Goal: Task Accomplishment & Management: Use online tool/utility

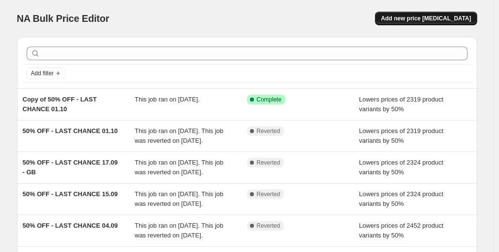
click at [428, 17] on span "Add new price change job" at bounding box center [426, 19] width 90 height 8
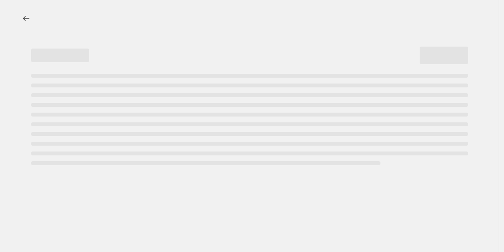
select select "percentage"
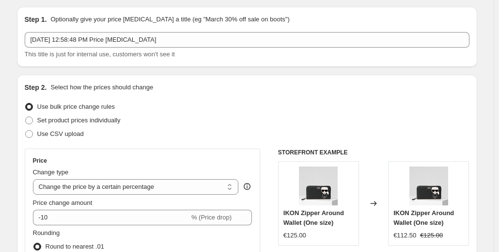
scroll to position [23, 0]
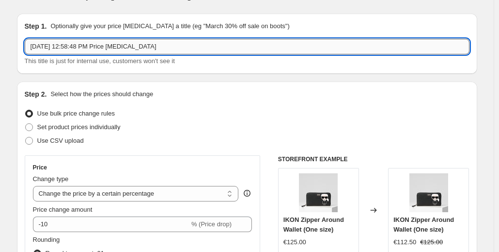
click at [207, 47] on input "Oct 3, 2025, 12:58:48 PM Price change job" at bounding box center [247, 47] width 445 height 16
click at [143, 64] on span "This title is just for internal use, customers won't see it" at bounding box center [100, 60] width 150 height 7
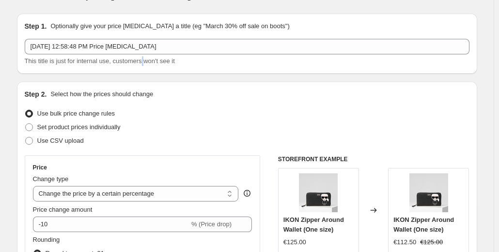
click at [143, 64] on span "This title is just for internal use, customers won't see it" at bounding box center [100, 60] width 150 height 7
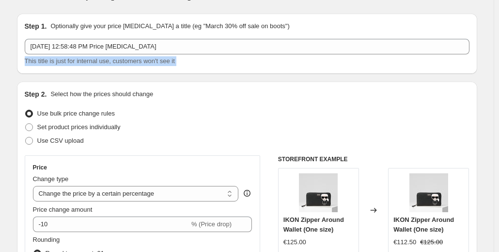
click at [143, 64] on span "This title is just for internal use, customers won't see it" at bounding box center [100, 60] width 150 height 7
copy span "This title is just for internal use, customers won't see it"
click at [75, 60] on span "This title is just for internal use, customers won't see it" at bounding box center [100, 60] width 150 height 7
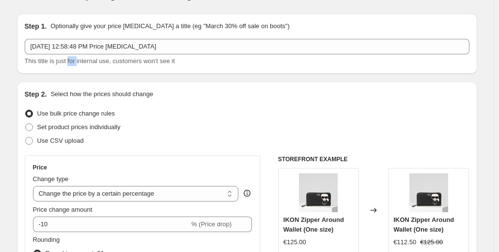
click at [75, 60] on span "This title is just for internal use, customers won't see it" at bounding box center [100, 60] width 150 height 7
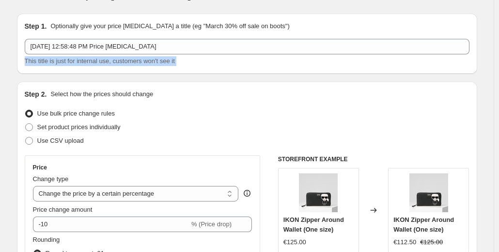
click at [75, 60] on span "This title is just for internal use, customers won't see it" at bounding box center [100, 60] width 150 height 7
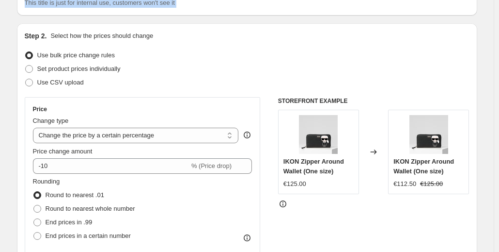
scroll to position [81, 0]
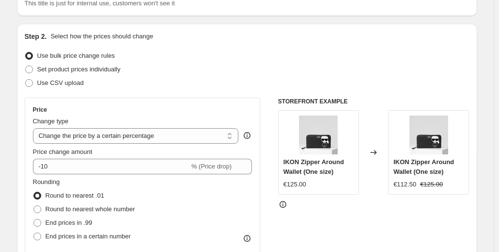
click at [126, 34] on p "Select how the prices should change" at bounding box center [101, 37] width 103 height 10
copy p "Select how the prices should change"
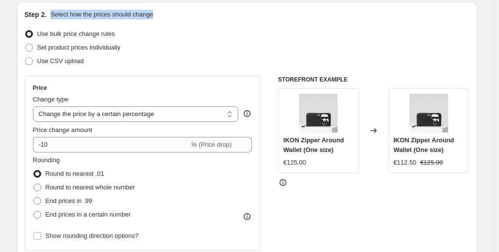
scroll to position [103, 0]
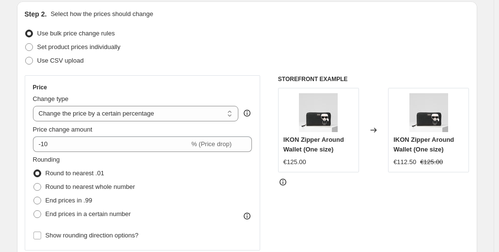
click at [165, 59] on div "Use CSV upload" at bounding box center [247, 61] width 445 height 14
drag, startPoint x: 119, startPoint y: 32, endPoint x: 41, endPoint y: 26, distance: 78.8
click at [41, 27] on div "Use bulk price change rules" at bounding box center [247, 34] width 445 height 14
copy label "Use bulk price change rules"
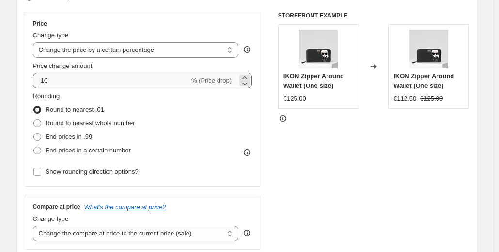
scroll to position [170, 0]
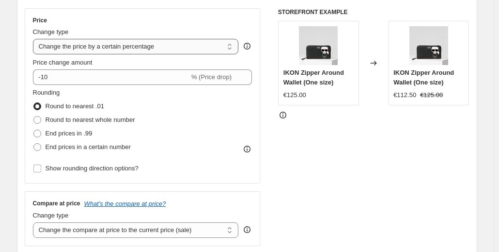
click at [158, 48] on select "Change the price to a certain amount Change the price by a certain amount Chang…" at bounding box center [136, 47] width 206 height 16
click at [155, 20] on div "Price" at bounding box center [143, 20] width 220 height 8
click at [57, 31] on span "Change type" at bounding box center [51, 31] width 36 height 7
click at [57, 39] on select "Change the price to a certain amount Change the price by a certain amount Chang…" at bounding box center [136, 47] width 206 height 16
click at [57, 31] on span "Change type" at bounding box center [51, 31] width 36 height 7
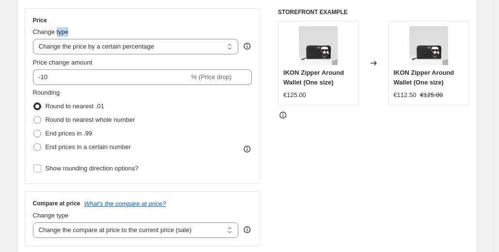
click at [57, 39] on select "Change the price to a certain amount Change the price by a certain amount Chang…" at bounding box center [136, 47] width 206 height 16
click at [57, 31] on span "Change type" at bounding box center [51, 31] width 36 height 7
click at [57, 39] on select "Change the price to a certain amount Change the price by a certain amount Chang…" at bounding box center [136, 47] width 206 height 16
copy span "Change type"
drag, startPoint x: 156, startPoint y: 49, endPoint x: 121, endPoint y: 49, distance: 34.9
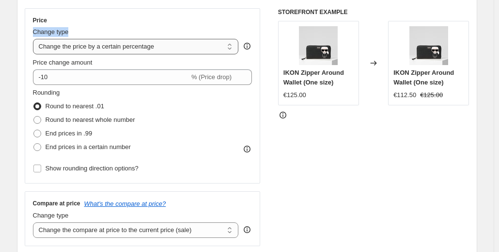
click at [121, 49] on select "Change the price to a certain amount Change the price by a certain amount Chang…" at bounding box center [136, 47] width 206 height 16
click at [35, 39] on select "Change the price to a certain amount Change the price by a certain amount Chang…" at bounding box center [136, 47] width 206 height 16
click at [116, 13] on div "Price Change type Change the price to a certain amount Change the price by a ce…" at bounding box center [143, 95] width 236 height 175
click at [40, 119] on span at bounding box center [37, 120] width 8 height 8
click at [34, 116] on input "Round to nearest whole number" at bounding box center [33, 116] width 0 height 0
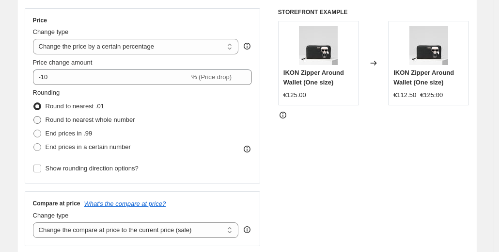
radio input "true"
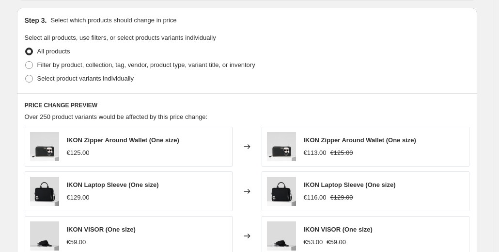
scroll to position [445, 0]
click at [33, 63] on span at bounding box center [29, 65] width 8 height 8
click at [26, 61] on input "Filter by product, collection, tag, vendor, product type, variant title, or inv…" at bounding box center [25, 61] width 0 height 0
radio input "true"
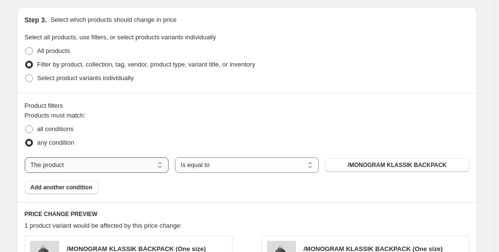
click at [147, 169] on select "The product The product's collection The product's tag The product's vendor The…" at bounding box center [97, 165] width 144 height 16
select select "collection"
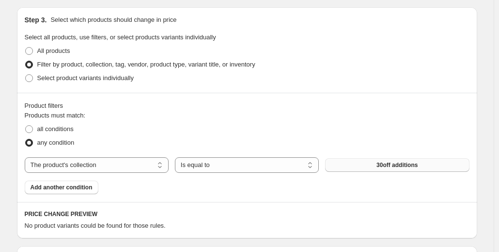
click at [389, 162] on span "30off additions" at bounding box center [397, 165] width 41 height 8
click at [380, 163] on span "30off additions" at bounding box center [397, 165] width 41 height 8
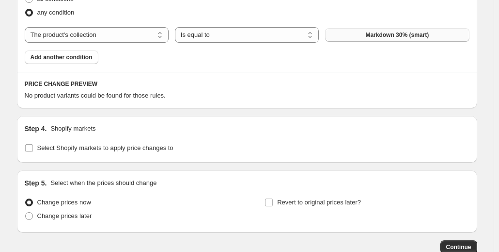
scroll to position [632, 0]
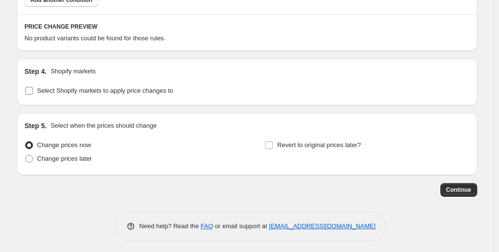
click at [29, 87] on input "Select Shopify markets to apply price changes to" at bounding box center [29, 91] width 8 height 8
checkbox input "true"
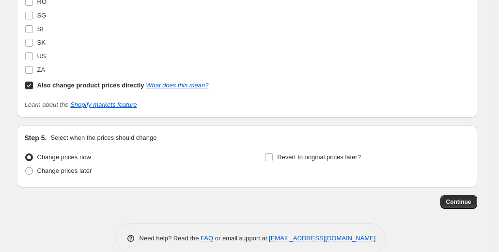
scroll to position [1128, 0]
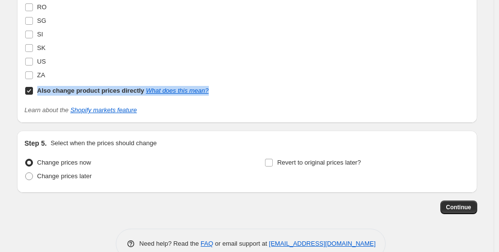
drag, startPoint x: 220, startPoint y: 89, endPoint x: 34, endPoint y: 89, distance: 185.6
copy label "Also change product prices directly What does this mean?"
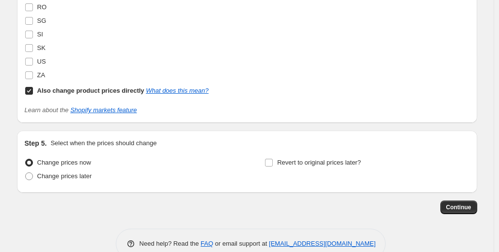
click at [128, 39] on div "SI" at bounding box center [117, 35] width 184 height 14
drag, startPoint x: 143, startPoint y: 93, endPoint x: 40, endPoint y: 93, distance: 103.2
click at [40, 93] on b "Also change product prices directly" at bounding box center [90, 90] width 107 height 7
copy b "Also change product prices directly"
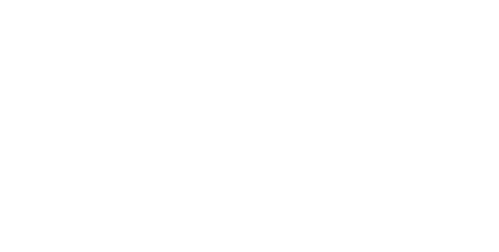
select select "percentage"
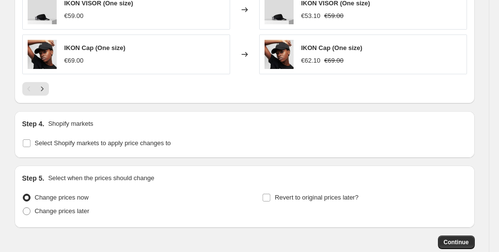
scroll to position [769, 0]
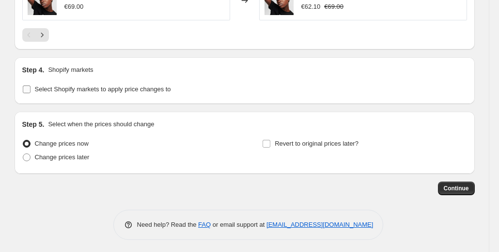
click at [27, 89] on input "Select Shopify markets to apply price changes to" at bounding box center [27, 89] width 8 height 8
checkbox input "true"
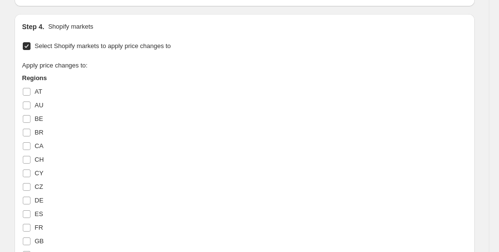
scroll to position [813, 0]
click at [29, 87] on input "AT" at bounding box center [27, 91] width 8 height 8
checkbox input "true"
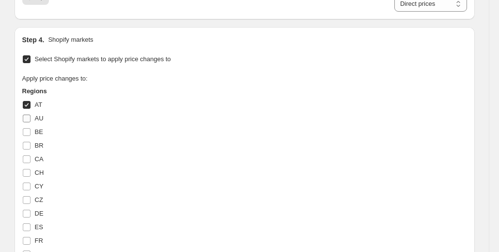
click at [29, 115] on input "AU" at bounding box center [27, 118] width 8 height 8
checkbox input "true"
click at [28, 132] on input "BE" at bounding box center [27, 132] width 8 height 8
checkbox input "true"
click at [28, 160] on input "CA" at bounding box center [27, 159] width 8 height 8
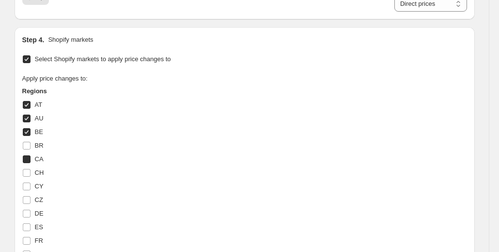
checkbox input "true"
click at [27, 174] on input "CH" at bounding box center [27, 173] width 8 height 8
checkbox input "true"
click at [27, 182] on input "CY" at bounding box center [27, 186] width 8 height 8
checkbox input "true"
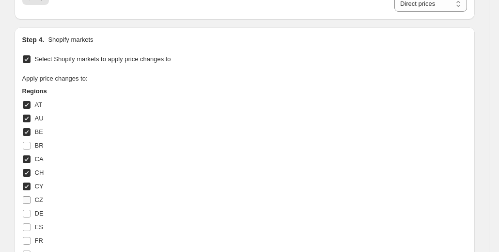
click at [28, 196] on input "CZ" at bounding box center [27, 200] width 8 height 8
checkbox input "true"
click at [28, 210] on input "DE" at bounding box center [27, 213] width 8 height 8
checkbox input "true"
click at [28, 225] on input "ES" at bounding box center [27, 227] width 8 height 8
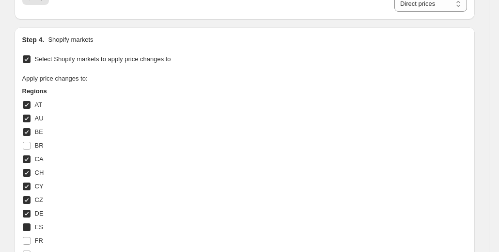
checkbox input "true"
click at [28, 238] on input "FR" at bounding box center [27, 241] width 8 height 8
checkbox input "true"
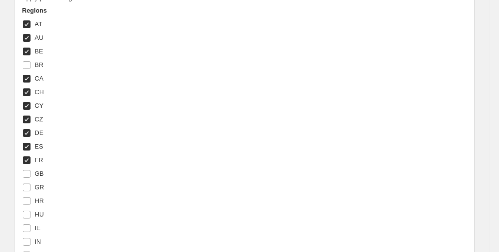
scroll to position [894, 0]
click at [26, 173] on input "GB" at bounding box center [27, 173] width 8 height 8
checkbox input "true"
click at [29, 188] on input "GR" at bounding box center [27, 186] width 8 height 8
checkbox input "true"
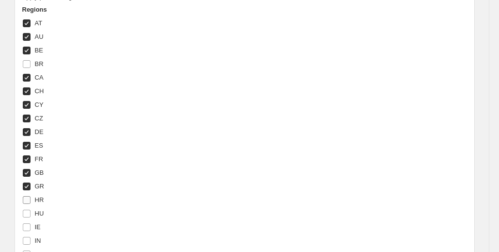
click at [28, 202] on input "HR" at bounding box center [27, 200] width 8 height 8
checkbox input "true"
click at [28, 215] on input "HU" at bounding box center [27, 213] width 8 height 8
checkbox input "true"
click at [28, 224] on input "IE" at bounding box center [27, 227] width 8 height 8
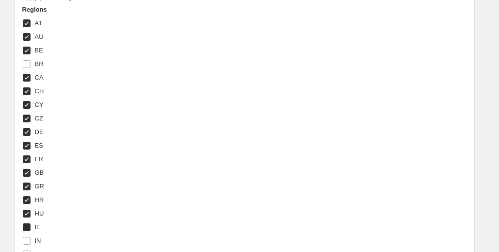
checkbox input "true"
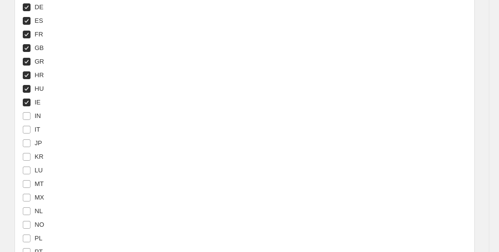
scroll to position [1019, 0]
click at [27, 130] on input "IT" at bounding box center [27, 129] width 8 height 8
checkbox input "true"
click at [27, 141] on input "JP" at bounding box center [27, 143] width 8 height 8
checkbox input "true"
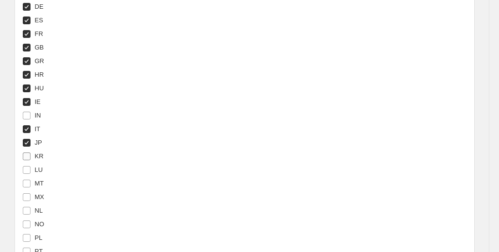
click at [28, 154] on input "KR" at bounding box center [27, 156] width 8 height 8
checkbox input "true"
click at [29, 171] on input "LU" at bounding box center [27, 170] width 8 height 8
checkbox input "true"
click at [29, 180] on input "MT" at bounding box center [27, 183] width 8 height 8
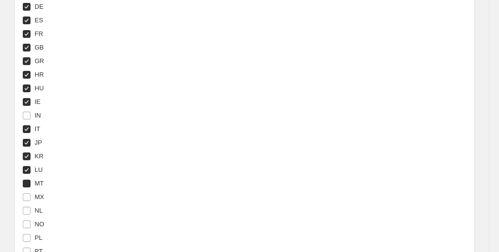
checkbox input "true"
click at [29, 193] on input "MX" at bounding box center [27, 197] width 8 height 8
checkbox input "true"
click at [28, 207] on input "NL" at bounding box center [27, 210] width 8 height 8
checkbox input "true"
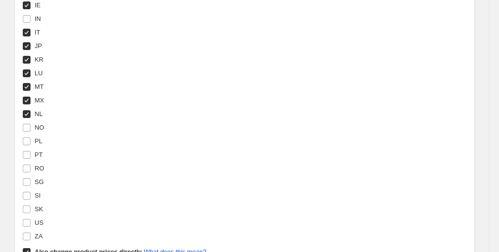
scroll to position [1117, 0]
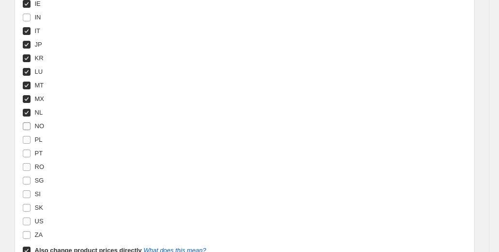
click at [29, 128] on span at bounding box center [26, 126] width 9 height 9
click at [29, 128] on input "NO" at bounding box center [27, 126] width 8 height 8
checkbox input "true"
click at [29, 137] on input "PL" at bounding box center [27, 140] width 8 height 8
checkbox input "true"
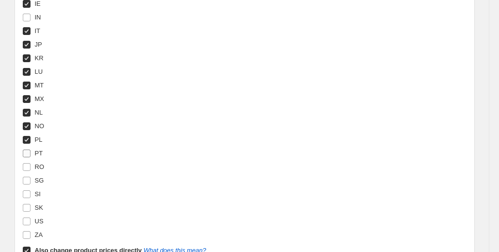
click at [29, 154] on input "PT" at bounding box center [27, 153] width 8 height 8
checkbox input "true"
click at [28, 167] on input "RO" at bounding box center [27, 167] width 8 height 8
checkbox input "true"
click at [29, 191] on input "SI" at bounding box center [27, 194] width 8 height 8
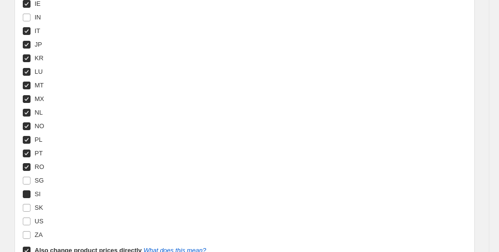
checkbox input "true"
click at [29, 205] on input "SK" at bounding box center [27, 208] width 8 height 8
checkbox input "true"
click at [28, 218] on input "US" at bounding box center [27, 221] width 8 height 8
checkbox input "true"
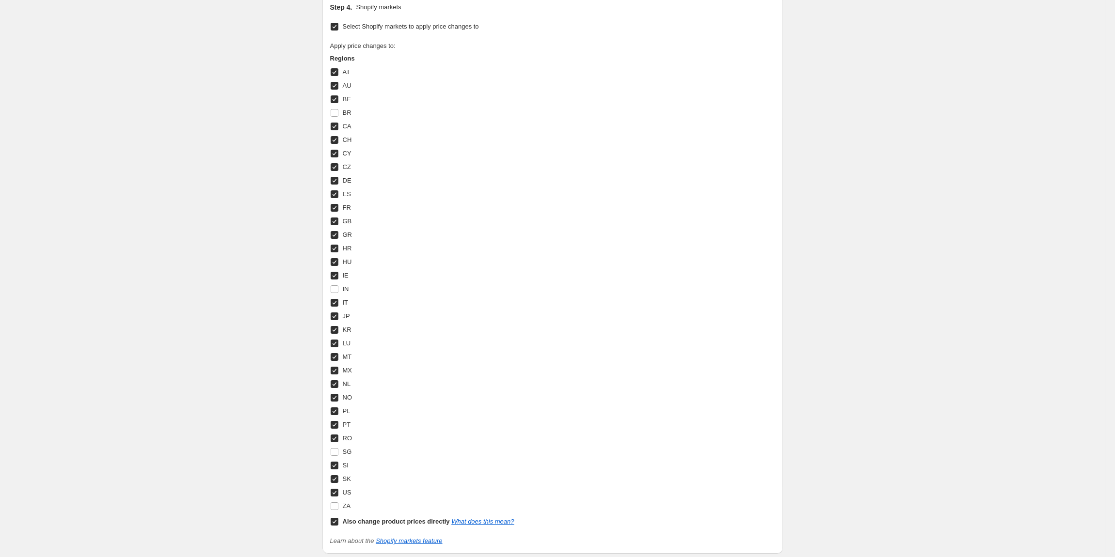
scroll to position [843, 0]
drag, startPoint x: 396, startPoint y: 6, endPoint x: 251, endPoint y: 154, distance: 207.7
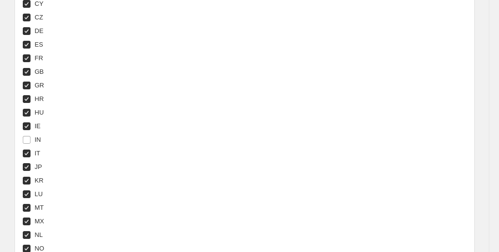
scroll to position [1296, 0]
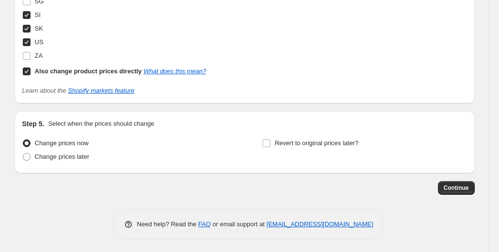
drag, startPoint x: 993, startPoint y: 9, endPoint x: 152, endPoint y: 187, distance: 859.5
click at [152, 187] on div "Continue" at bounding box center [245, 188] width 460 height 14
click at [270, 142] on input "Revert to original prices later?" at bounding box center [267, 143] width 8 height 8
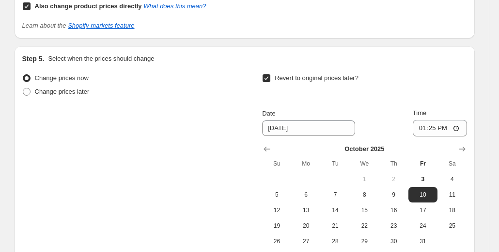
click at [270, 77] on input "Revert to original prices later?" at bounding box center [267, 78] width 8 height 8
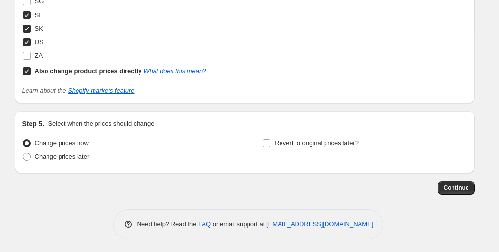
click at [264, 143] on div "Change prices now Change prices later Revert to original prices later?" at bounding box center [244, 150] width 445 height 29
click at [267, 143] on input "Revert to original prices later?" at bounding box center [267, 143] width 8 height 8
checkbox input "true"
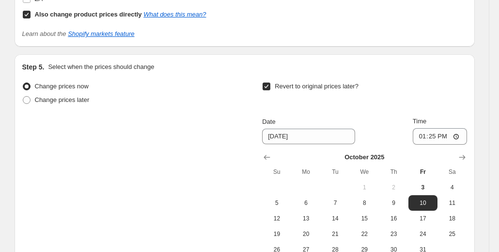
scroll to position [1462, 0]
